Goal: Task Accomplishment & Management: Manage account settings

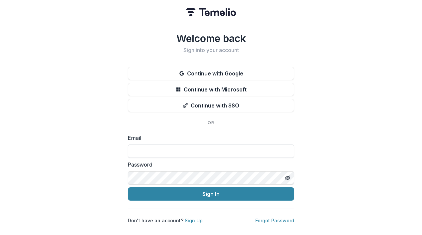
click at [152, 147] on input at bounding box center [211, 150] width 167 height 13
type input "**********"
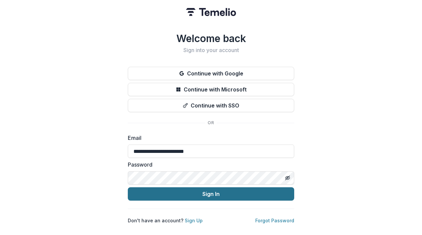
click at [182, 191] on button "Sign In" at bounding box center [211, 193] width 167 height 13
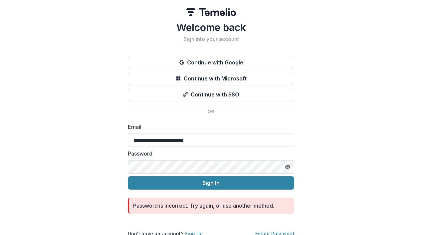
scroll to position [7, 0]
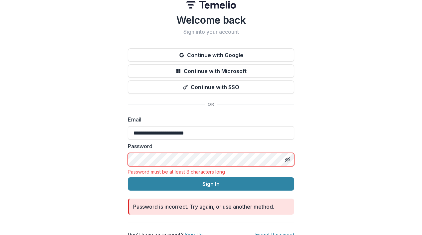
click at [91, 124] on div "**********" at bounding box center [211, 115] width 422 height 245
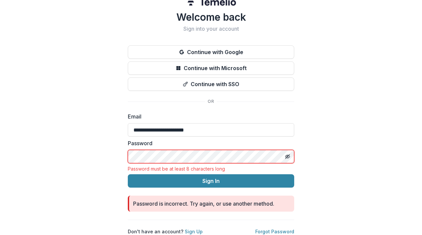
scroll to position [12, 0]
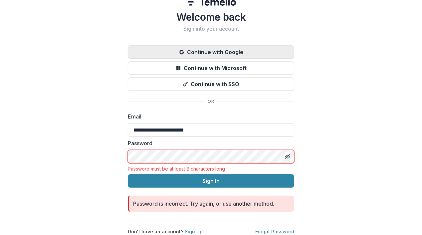
click at [193, 47] on button "Continue with Google" at bounding box center [211, 51] width 167 height 13
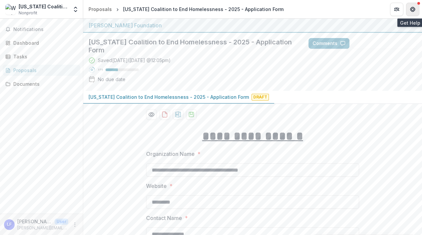
click at [414, 8] on icon "Get Help" at bounding box center [412, 9] width 5 height 5
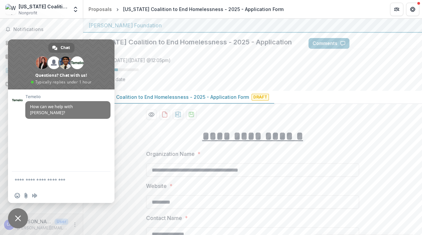
click at [353, 74] on div "[US_STATE] Coalition to End Homelessness - 2025 - Application Form Saved [DATE]…" at bounding box center [252, 62] width 339 height 58
click at [22, 218] on span "Close chat" at bounding box center [18, 218] width 20 height 20
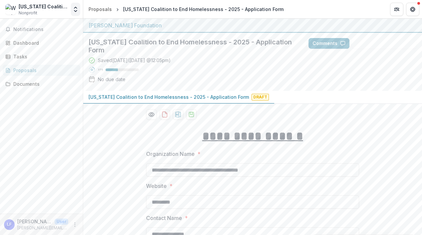
click at [74, 7] on icon "Open entity switcher" at bounding box center [75, 9] width 7 height 7
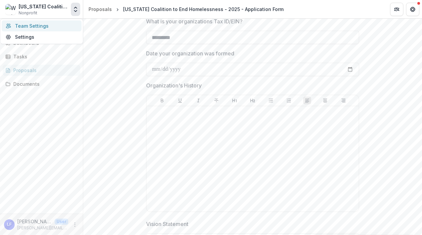
scroll to position [375, 0]
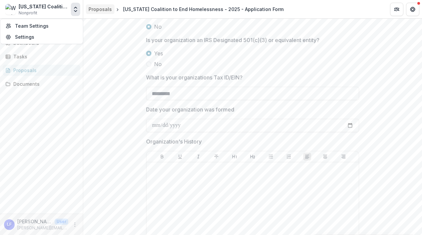
click at [101, 10] on div "Proposals" at bounding box center [100, 9] width 23 height 7
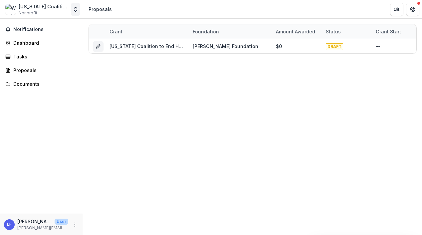
click at [76, 10] on icon "Open entity switcher" at bounding box center [75, 9] width 7 height 7
click at [49, 34] on link "Settings" at bounding box center [42, 36] width 80 height 11
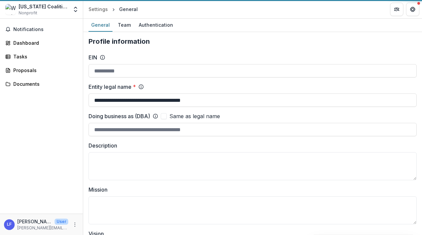
type input "**********"
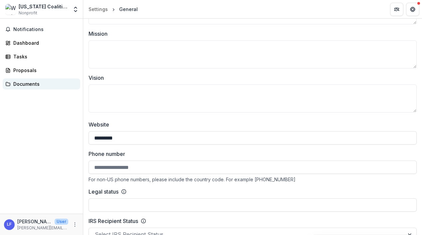
scroll to position [150, 0]
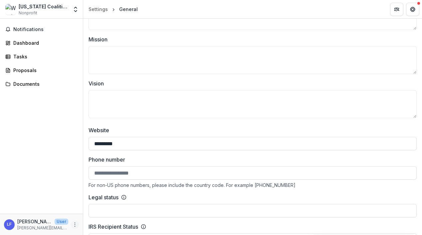
click at [75, 223] on icon "More" at bounding box center [74, 224] width 5 height 5
click at [97, 222] on button "Logout" at bounding box center [118, 221] width 71 height 11
